Goal: Find specific page/section: Find specific page/section

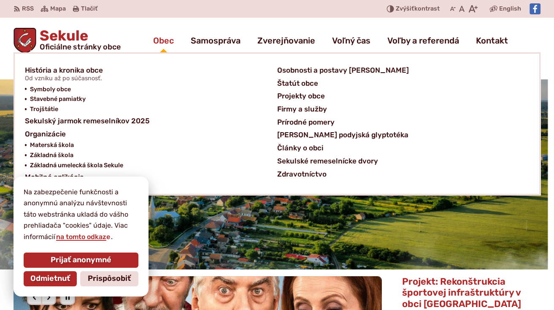
click at [162, 39] on span "Obec" at bounding box center [163, 41] width 21 height 24
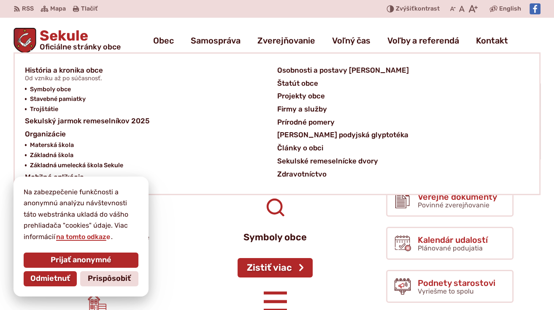
click at [162, 39] on span "Obec" at bounding box center [163, 41] width 21 height 24
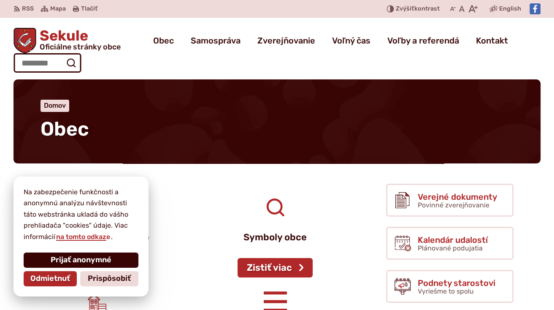
click at [80, 260] on span "Prijať anonymné" at bounding box center [81, 259] width 61 height 9
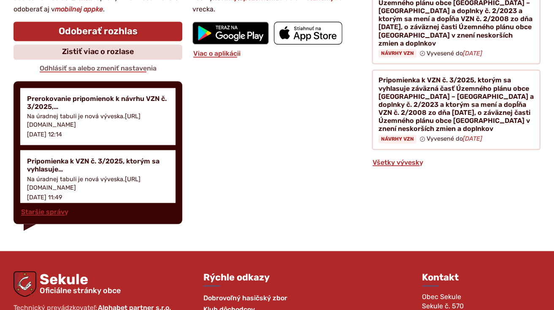
scroll to position [1299, 0]
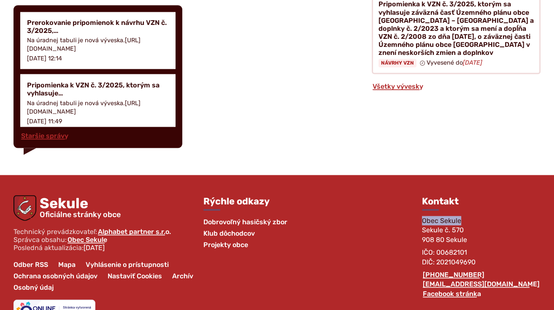
drag, startPoint x: 452, startPoint y: 193, endPoint x: 489, endPoint y: 194, distance: 37.1
click at [467, 216] on span "Obec Sekule Sekule č. 570 908 80 Sekule" at bounding box center [444, 229] width 45 height 27
copy span "Obec Sekule"
click at [443, 213] on div "Rýchle odkazy Dobrovoľný hasičský zbor Klub dôchodcov Projekty obce Kontakt Obe…" at bounding box center [371, 265] width 337 height 140
drag, startPoint x: 451, startPoint y: 202, endPoint x: 496, endPoint y: 211, distance: 46.9
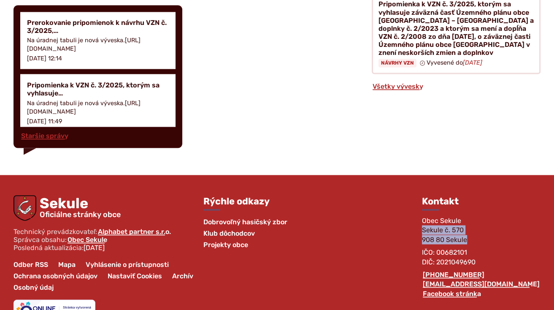
click at [496, 211] on div "Rýchle odkazy Dobrovoľný hasičský zbor Klub dôchodcov Projekty obce Kontakt Obe…" at bounding box center [371, 265] width 337 height 140
copy span "Sekule č. 570 908 80 Sekule"
click at [497, 247] on p "IČO: 00682101 DIČ: 2021049690" at bounding box center [481, 256] width 119 height 19
drag, startPoint x: 497, startPoint y: 225, endPoint x: 467, endPoint y: 226, distance: 30.4
click at [467, 247] on p "IČO: 00682101 DIČ: 2021049690" at bounding box center [481, 256] width 119 height 19
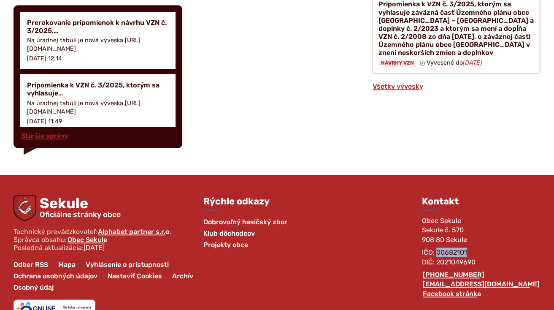
copy p "00682101"
click at [507, 247] on p "IČO: 00682101 DIČ: 2021049690" at bounding box center [481, 256] width 119 height 19
drag, startPoint x: 506, startPoint y: 234, endPoint x: 466, endPoint y: 237, distance: 40.2
click at [466, 247] on p "IČO: 00682101 DIČ: 2021049690" at bounding box center [481, 256] width 119 height 19
copy p "2021049690"
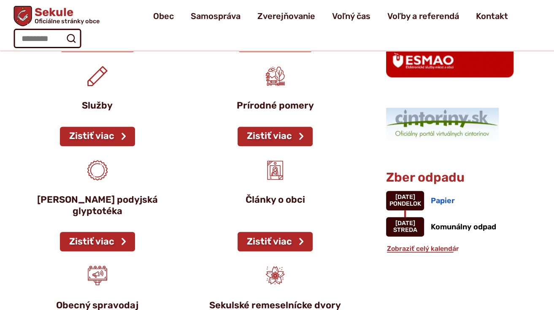
scroll to position [498, 0]
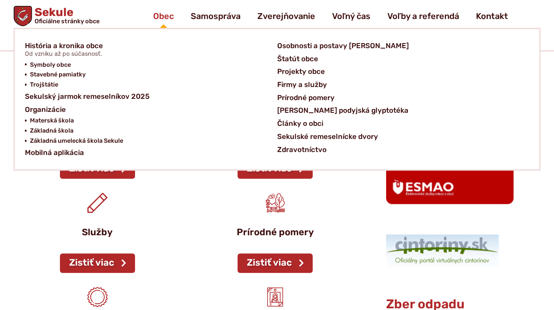
click at [165, 13] on span "Obec" at bounding box center [163, 16] width 21 height 24
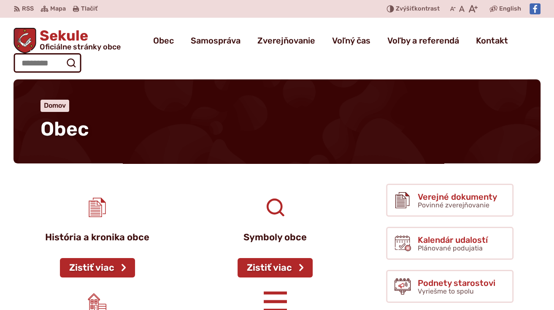
click at [208, 13] on span at bounding box center [242, 9] width 272 height 18
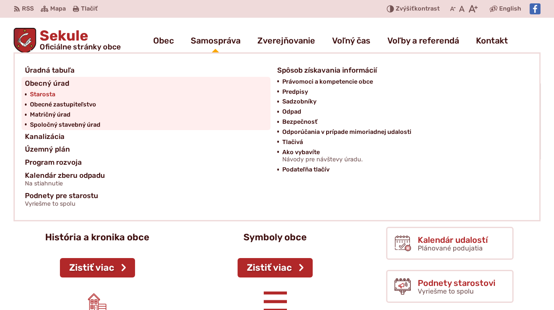
click at [55, 93] on link "Starosta" at bounding box center [148, 94] width 237 height 10
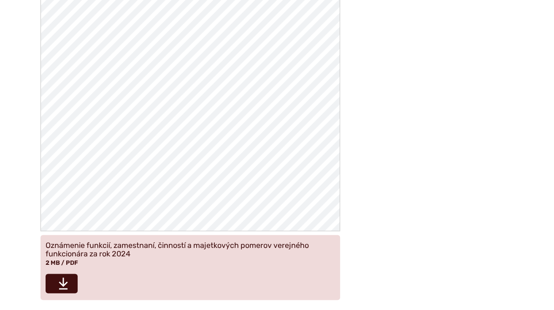
scroll to position [1223, 0]
